Goal: Find contact information: Obtain details needed to contact an individual or organization

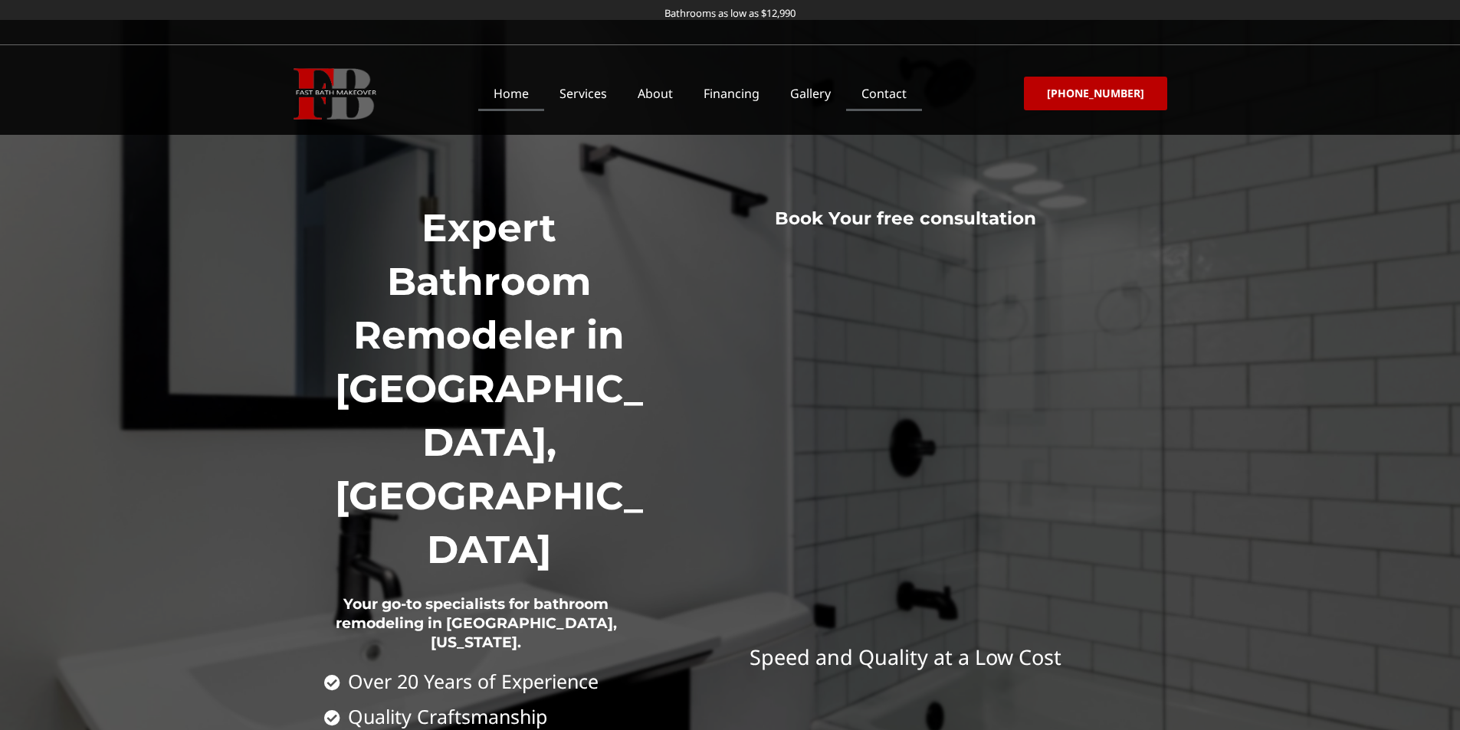
click at [884, 90] on link "Contact" at bounding box center [884, 93] width 76 height 35
click at [887, 90] on link "Contact" at bounding box center [884, 93] width 76 height 35
click at [890, 90] on link "Contact" at bounding box center [884, 93] width 76 height 35
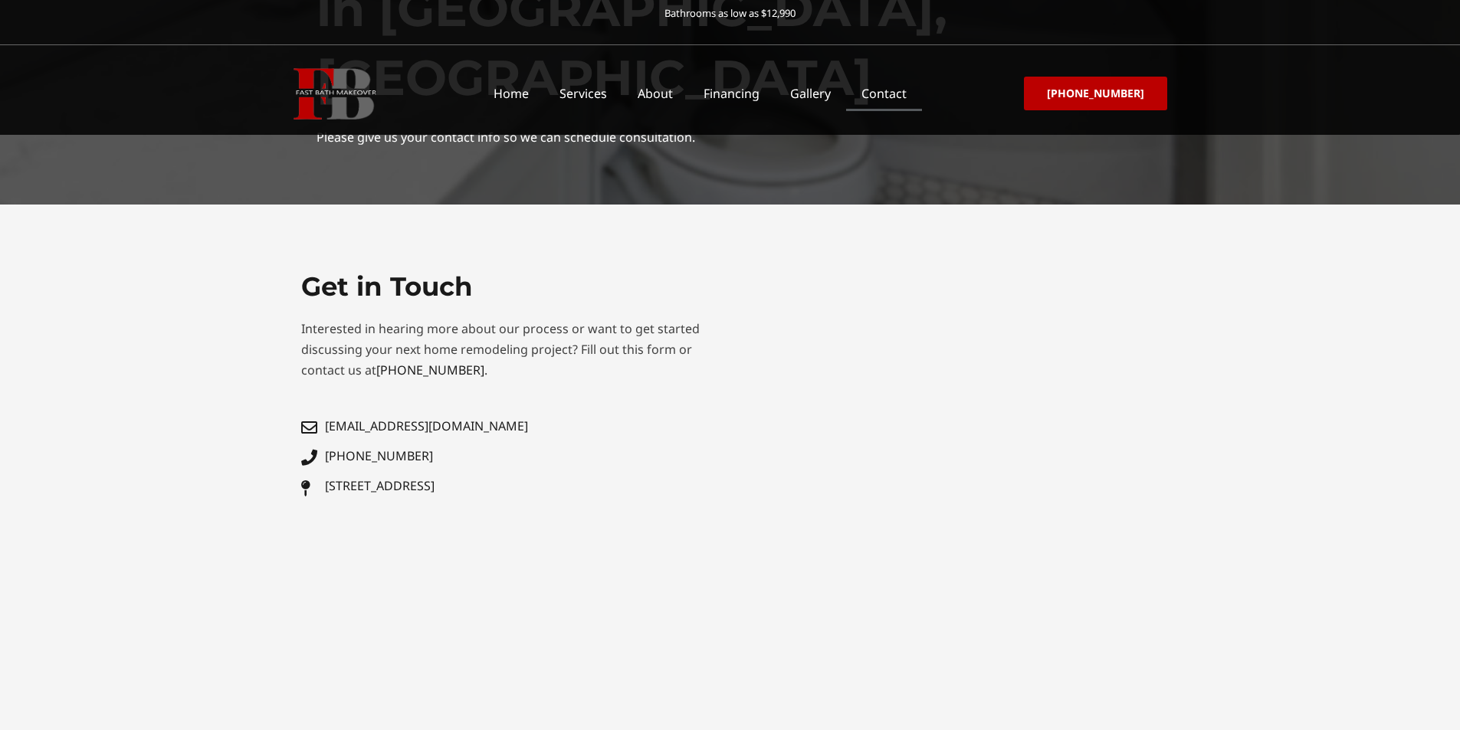
scroll to position [230, 0]
